Goal: Transaction & Acquisition: Purchase product/service

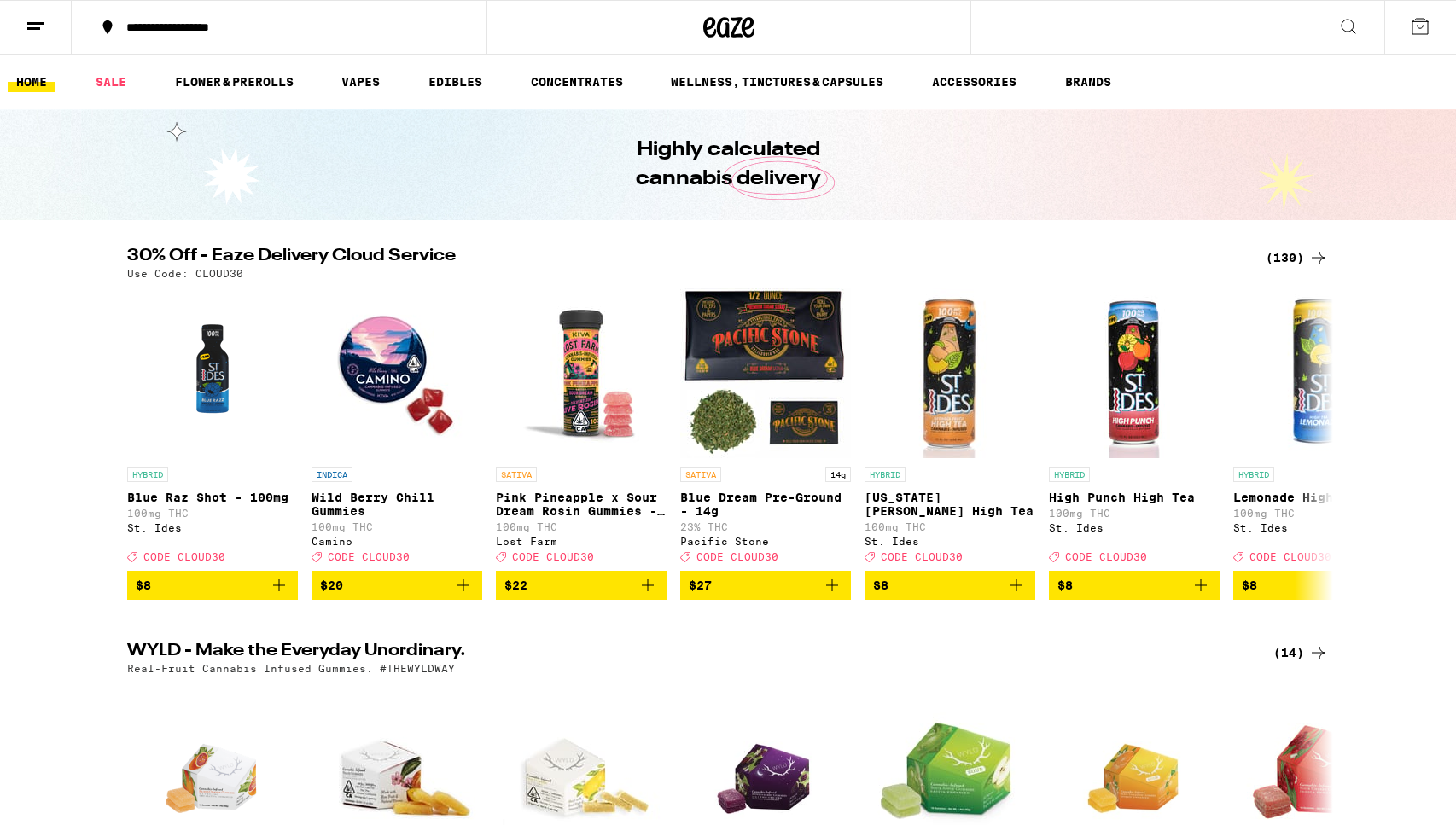
click at [1274, 247] on div "(130)" at bounding box center [1296, 257] width 63 height 20
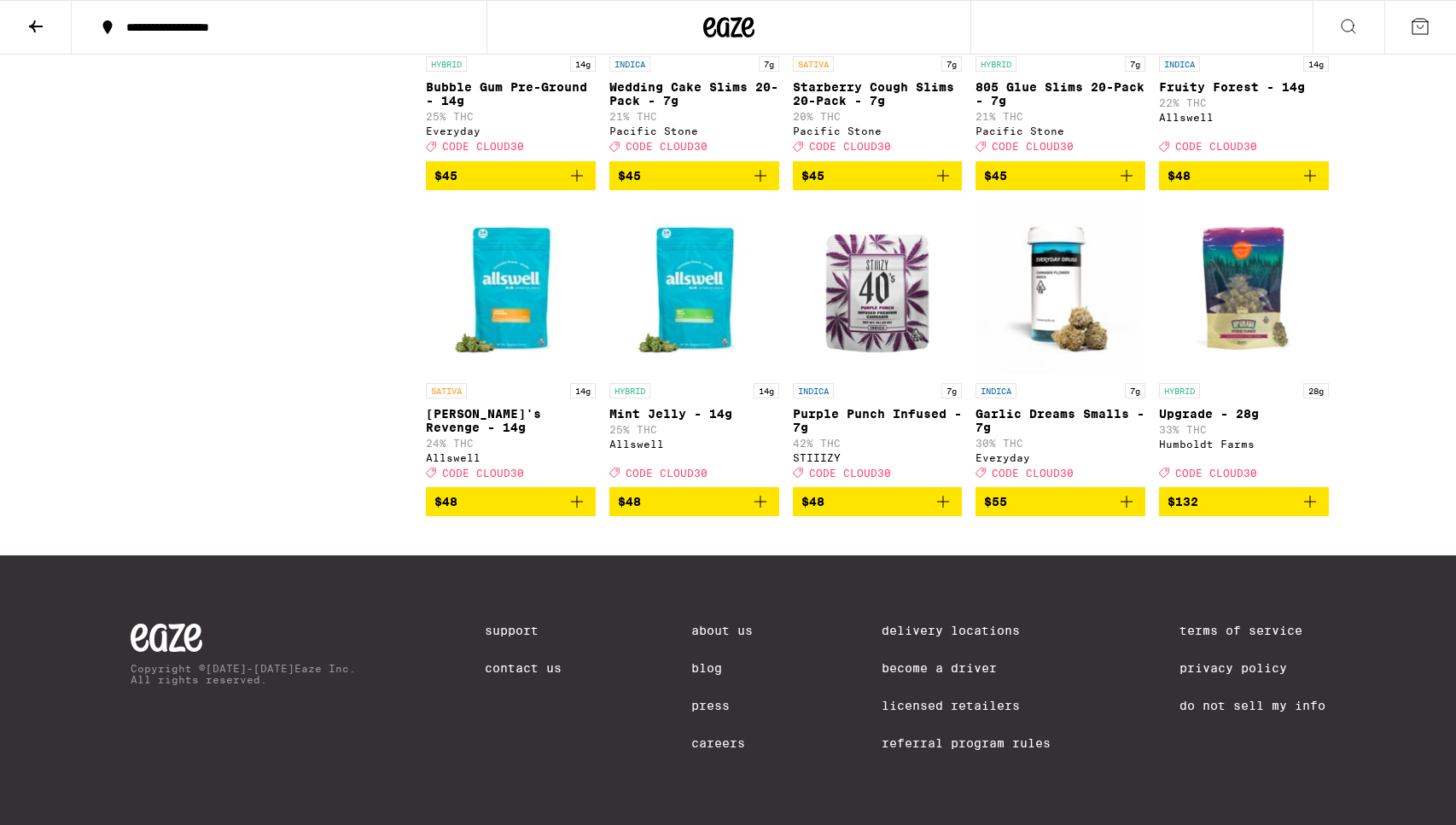
scroll to position [8289, 0]
